Goal: Task Accomplishment & Management: Use online tool/utility

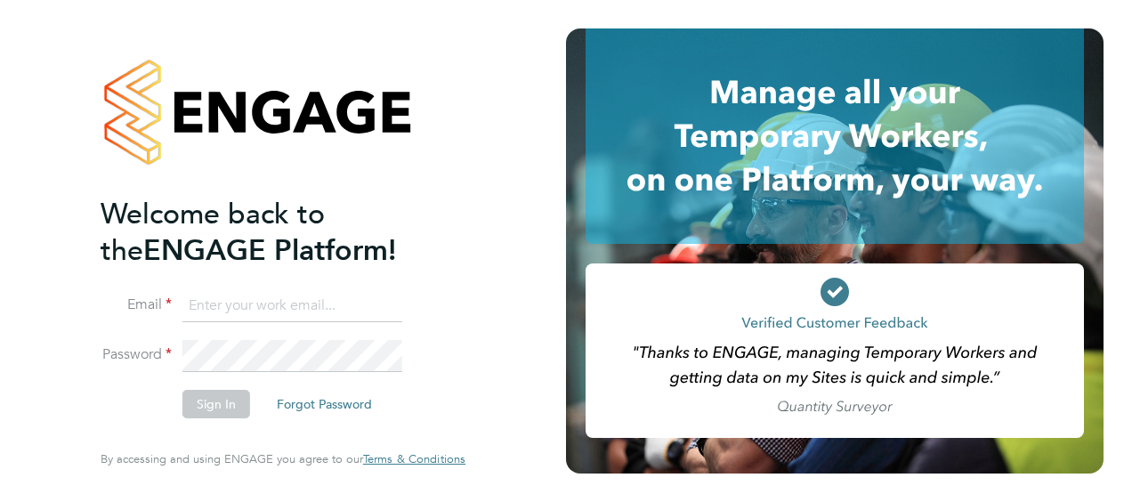
click at [264, 299] on input at bounding box center [293, 306] width 220 height 32
type input "samuel.hughes@hays.com"
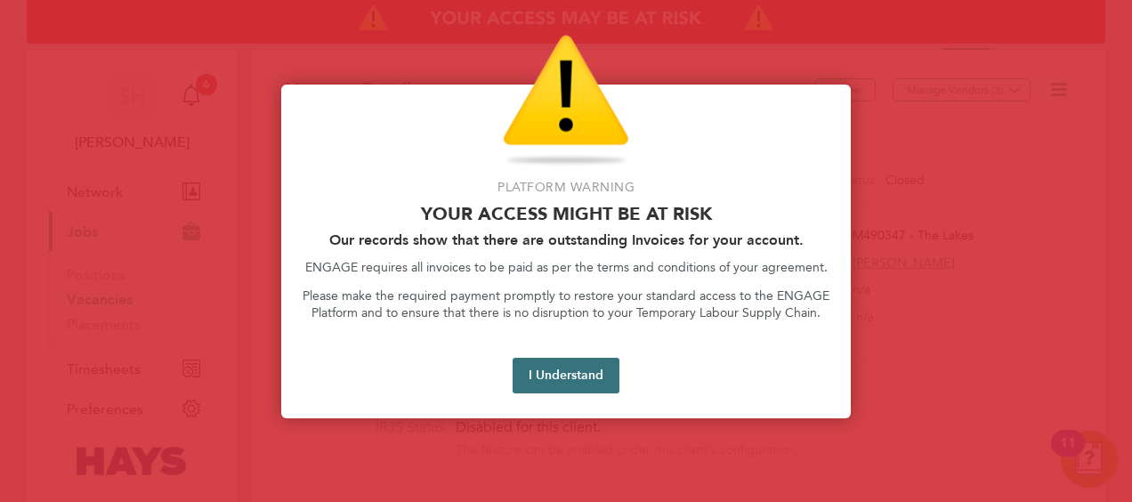
click at [567, 384] on button "I Understand" at bounding box center [566, 376] width 107 height 36
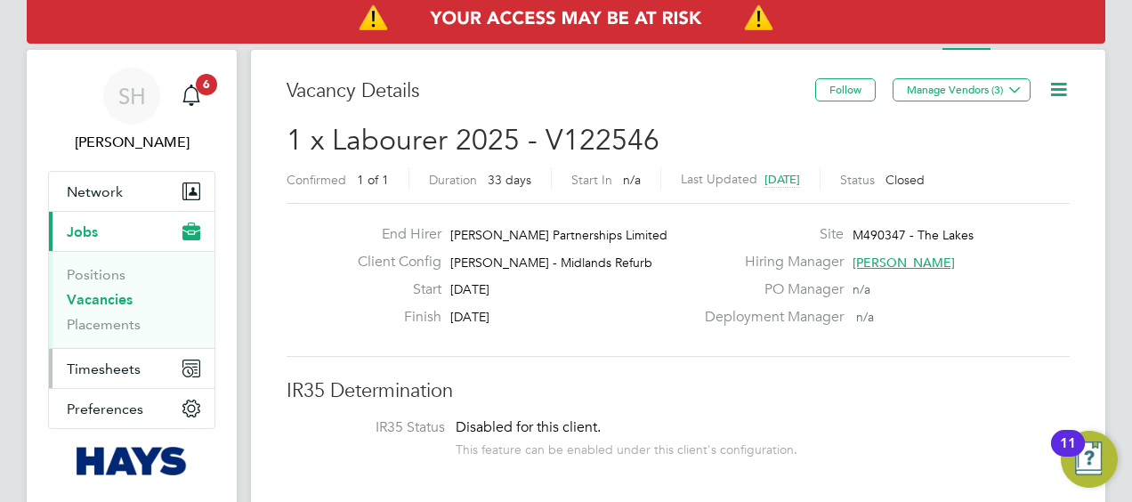
click at [82, 355] on button "Timesheets" at bounding box center [132, 368] width 166 height 39
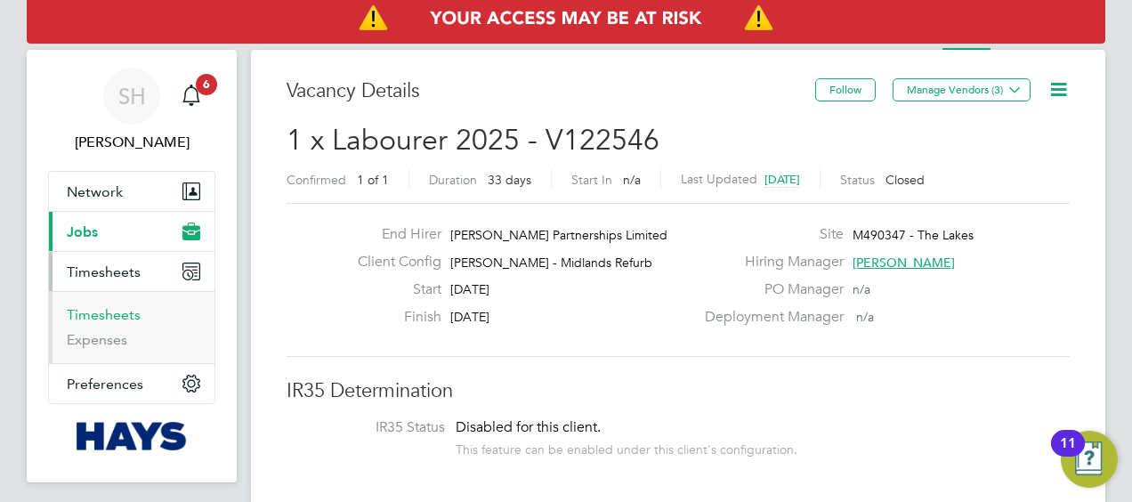
click at [89, 315] on link "Timesheets" at bounding box center [104, 314] width 74 height 17
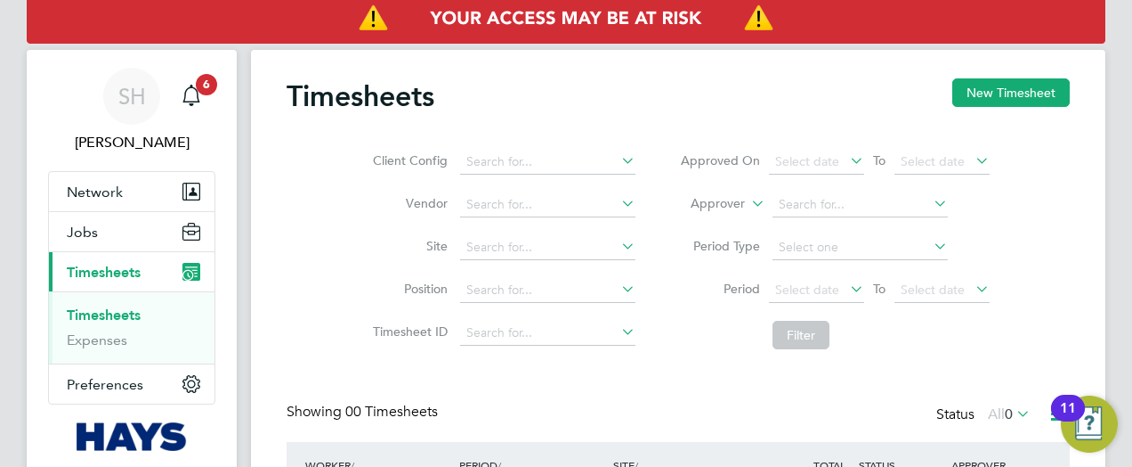
click at [744, 203] on label "Approver" at bounding box center [705, 204] width 80 height 18
click at [712, 227] on li "Worker" at bounding box center [701, 224] width 87 height 23
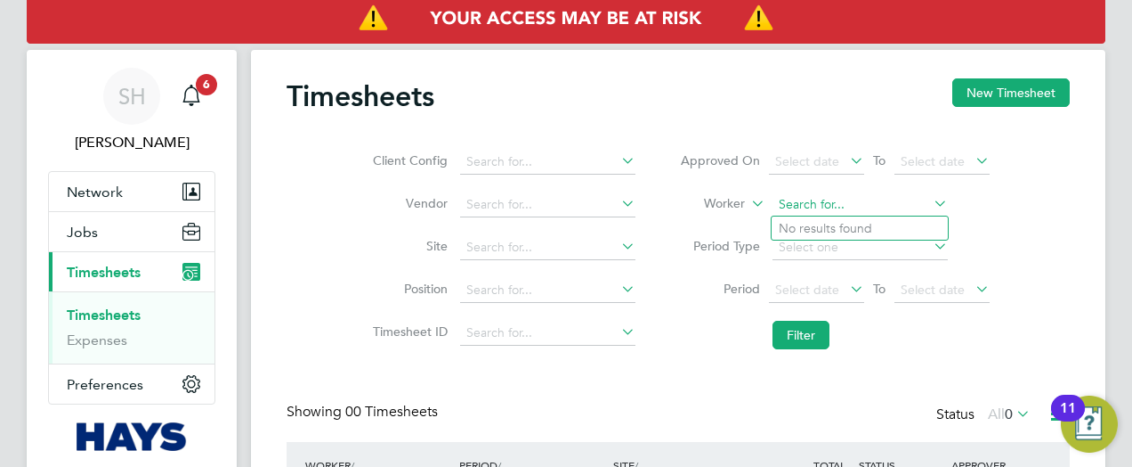
click at [814, 202] on input at bounding box center [860, 204] width 175 height 25
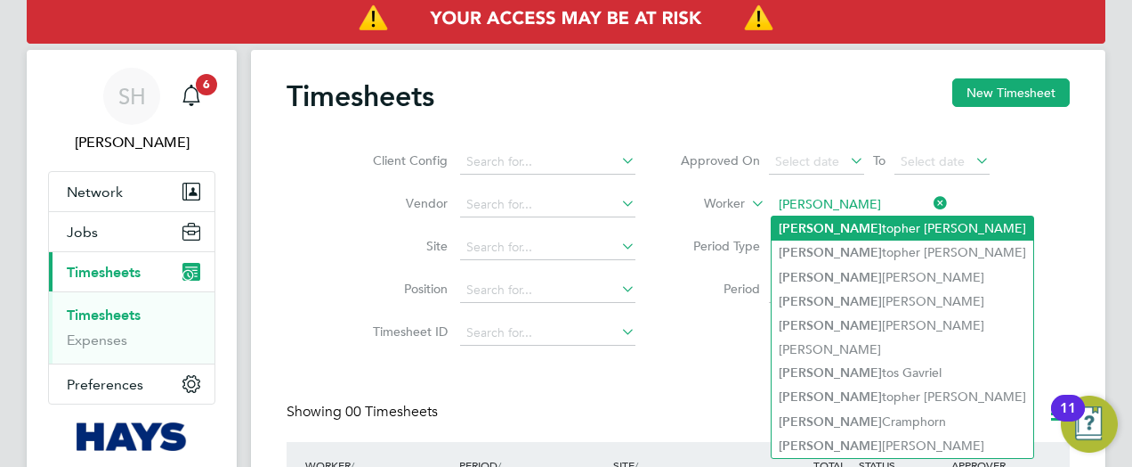
click at [814, 221] on li "Chris topher Roach" at bounding box center [903, 228] width 262 height 24
type input "Christopher Roach"
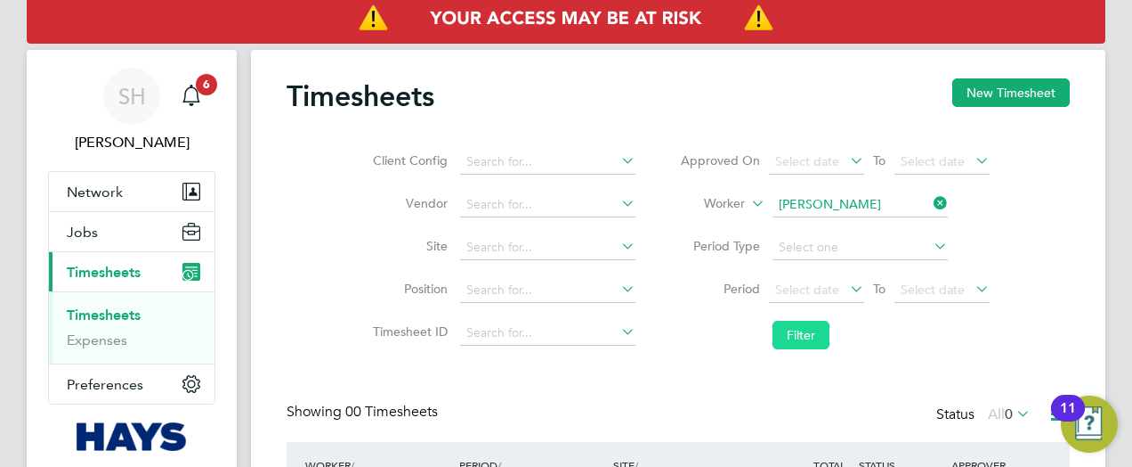
click at [785, 345] on button "Filter" at bounding box center [801, 335] width 57 height 28
click at [809, 338] on button "Filter" at bounding box center [801, 335] width 57 height 28
